Goal: Task Accomplishment & Management: Manage account settings

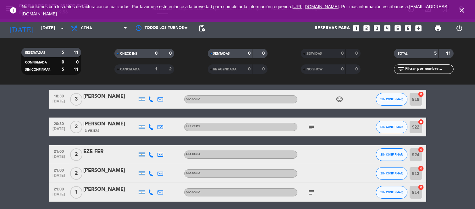
scroll to position [13, 0]
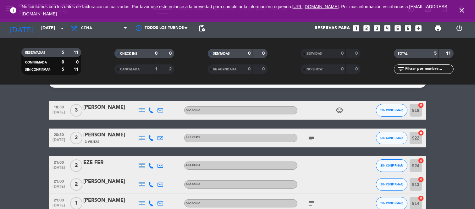
click at [308, 138] on icon "subject" at bounding box center [312, 138] width 8 height 8
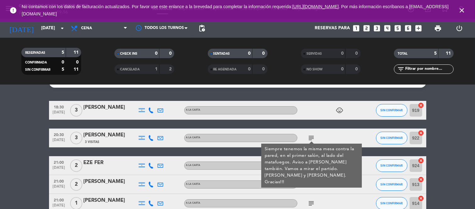
click at [308, 138] on icon "subject" at bounding box center [312, 138] width 8 height 8
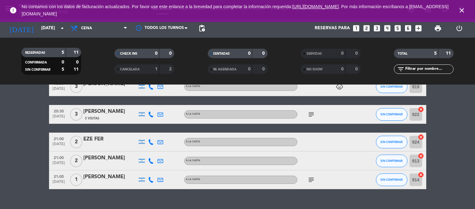
scroll to position [48, 0]
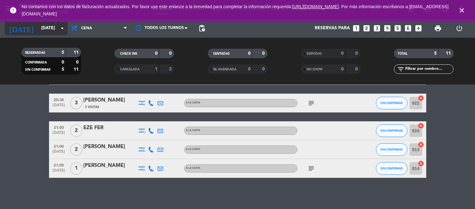
click at [51, 35] on div "[DATE] [DATE] arrow_drop_down" at bounding box center [36, 28] width 63 height 14
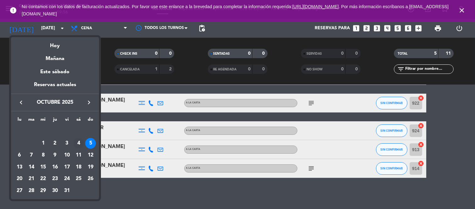
click at [78, 142] on div "4" at bounding box center [78, 143] width 11 height 11
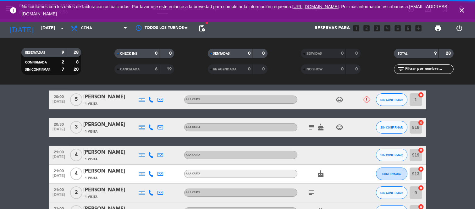
scroll to position [72, 0]
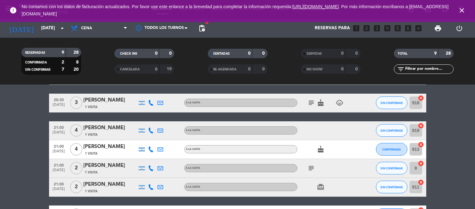
click at [315, 102] on div "subject cake child_care" at bounding box center [325, 103] width 57 height 19
click at [310, 104] on icon "subject" at bounding box center [312, 103] width 8 height 8
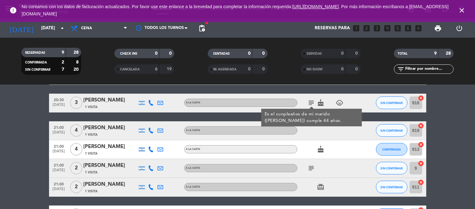
click at [312, 101] on icon "subject" at bounding box center [312, 103] width 8 height 8
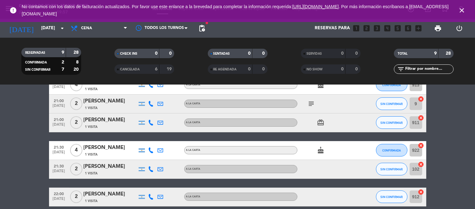
scroll to position [165, 0]
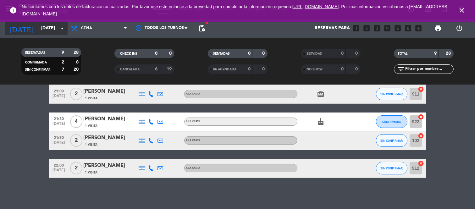
click at [51, 33] on input "[DATE]" at bounding box center [68, 28] width 60 height 11
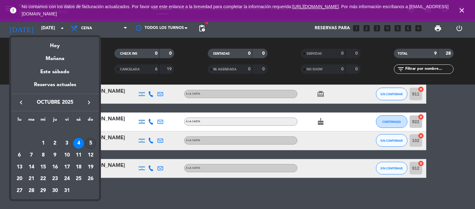
click at [91, 144] on div "5" at bounding box center [90, 143] width 11 height 11
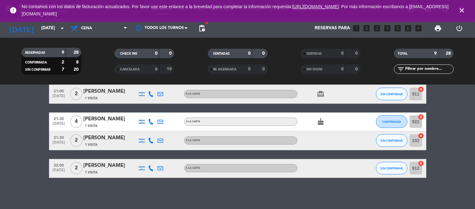
type input "[DATE]"
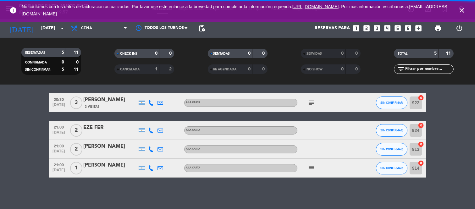
scroll to position [48, 0]
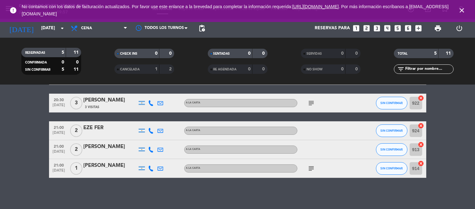
drag, startPoint x: 315, startPoint y: 172, endPoint x: 312, endPoint y: 169, distance: 4.5
click at [313, 170] on div "subject" at bounding box center [325, 168] width 57 height 19
click at [312, 169] on icon "subject" at bounding box center [312, 169] width 8 height 8
click at [312, 168] on icon "subject" at bounding box center [312, 169] width 8 height 8
click at [313, 168] on icon "subject" at bounding box center [312, 169] width 8 height 8
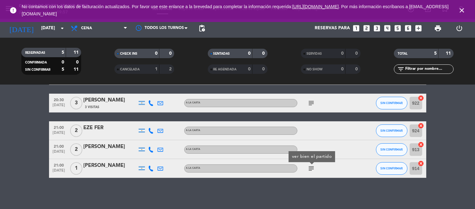
click at [313, 168] on icon "subject" at bounding box center [312, 169] width 8 height 8
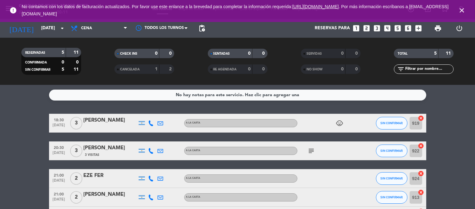
click at [459, 8] on icon "close" at bounding box center [462, 11] width 8 height 8
